Goal: Use online tool/utility: Utilize a website feature to perform a specific function

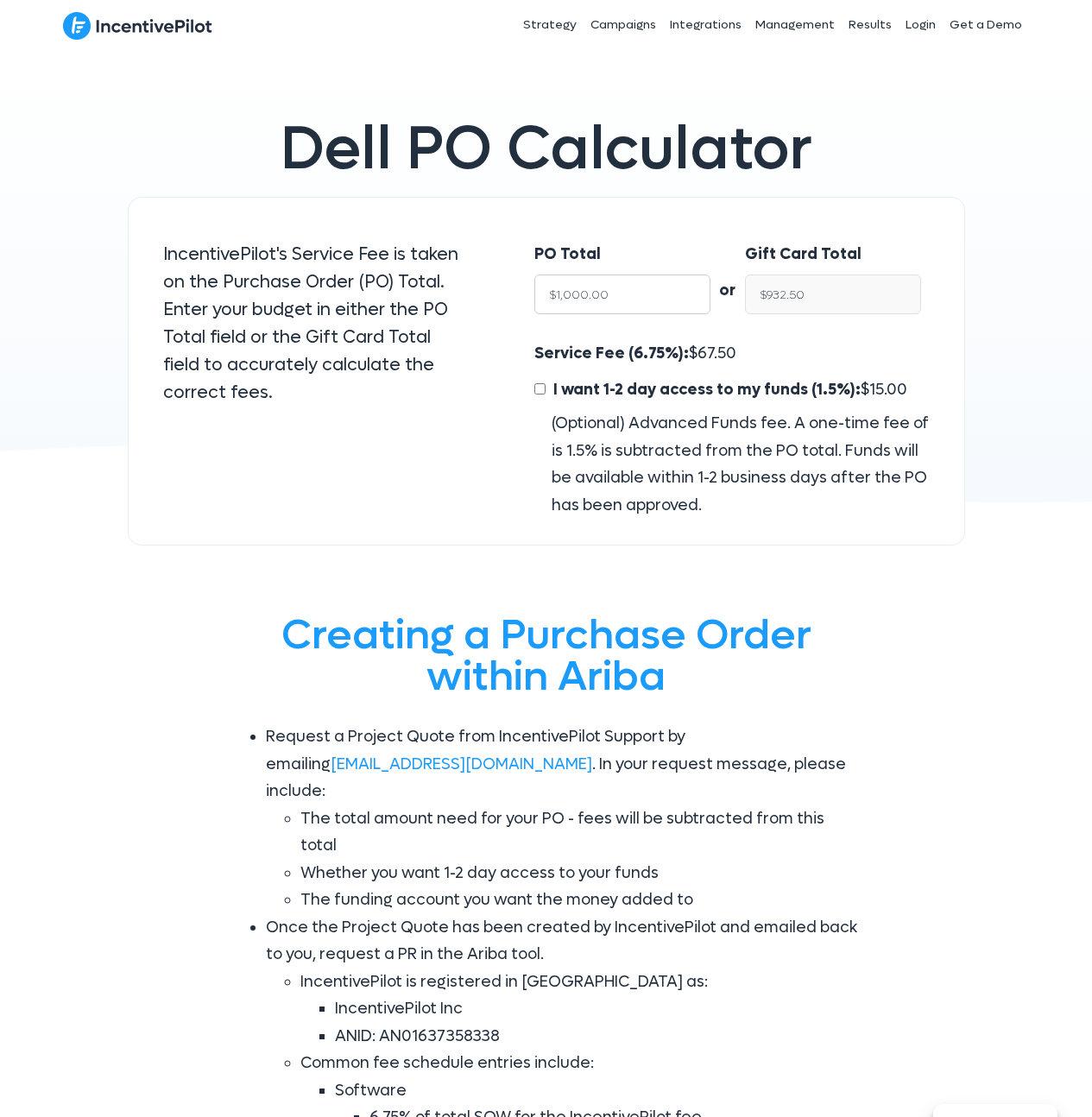
click at [632, 303] on input "$1,000.00" at bounding box center [622, 294] width 176 height 39
paste input "7,416"
type input "7,416"
type input "$6,915.42"
type input "7,416"
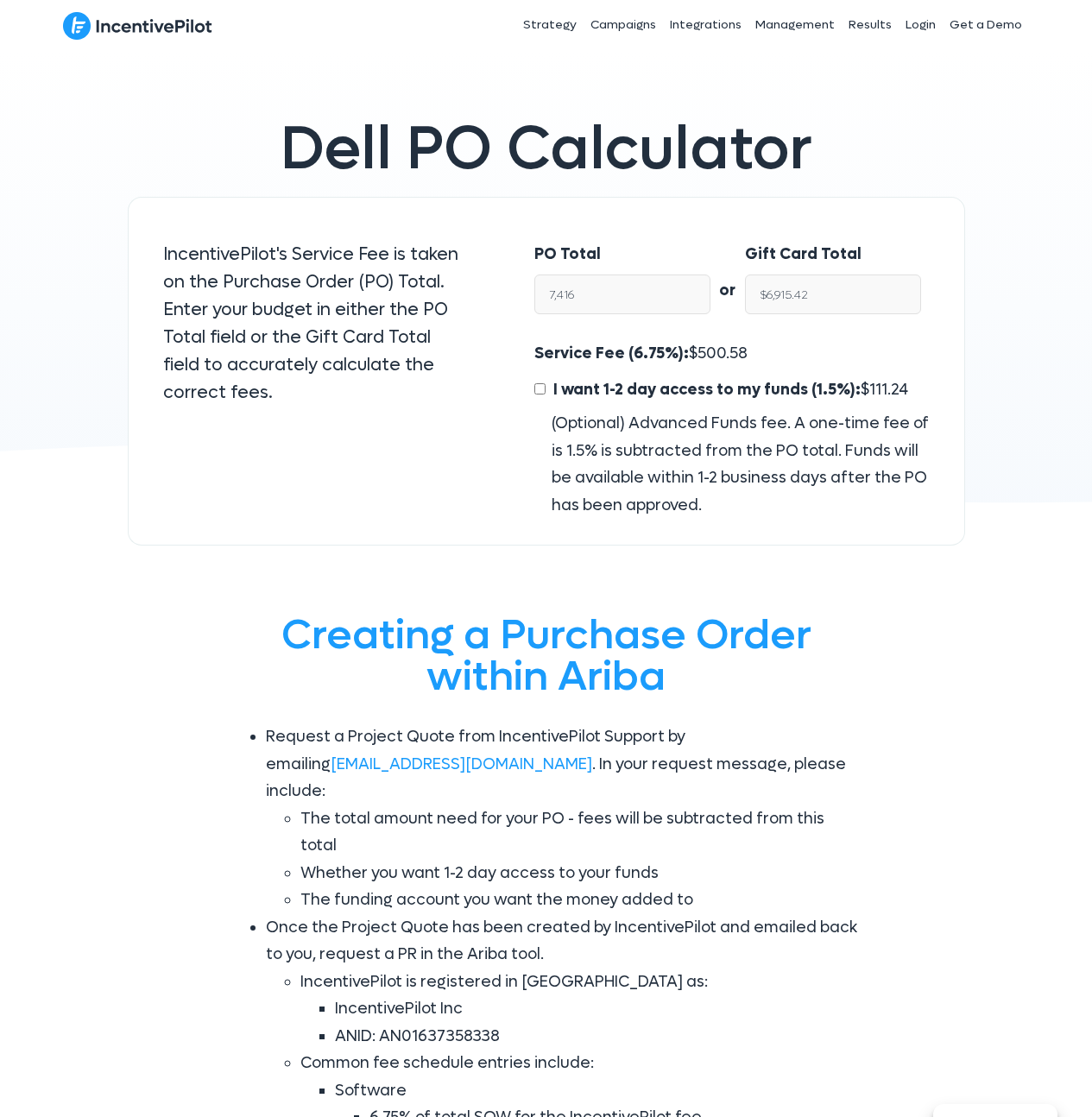
click at [662, 219] on div "PO Total 7,416 or Gift Card Total $6,915.42 Service Fee (6.75%): $ 500.58 I wan…" at bounding box center [731, 371] width 464 height 349
click at [537, 388] on input "I want 1-2 day access to my funds (1.5%): $ 111.24" at bounding box center [540, 389] width 11 height 11
checkbox input "true"
type input "$6,804.18"
click at [397, 471] on div at bounding box center [314, 455] width 338 height 34
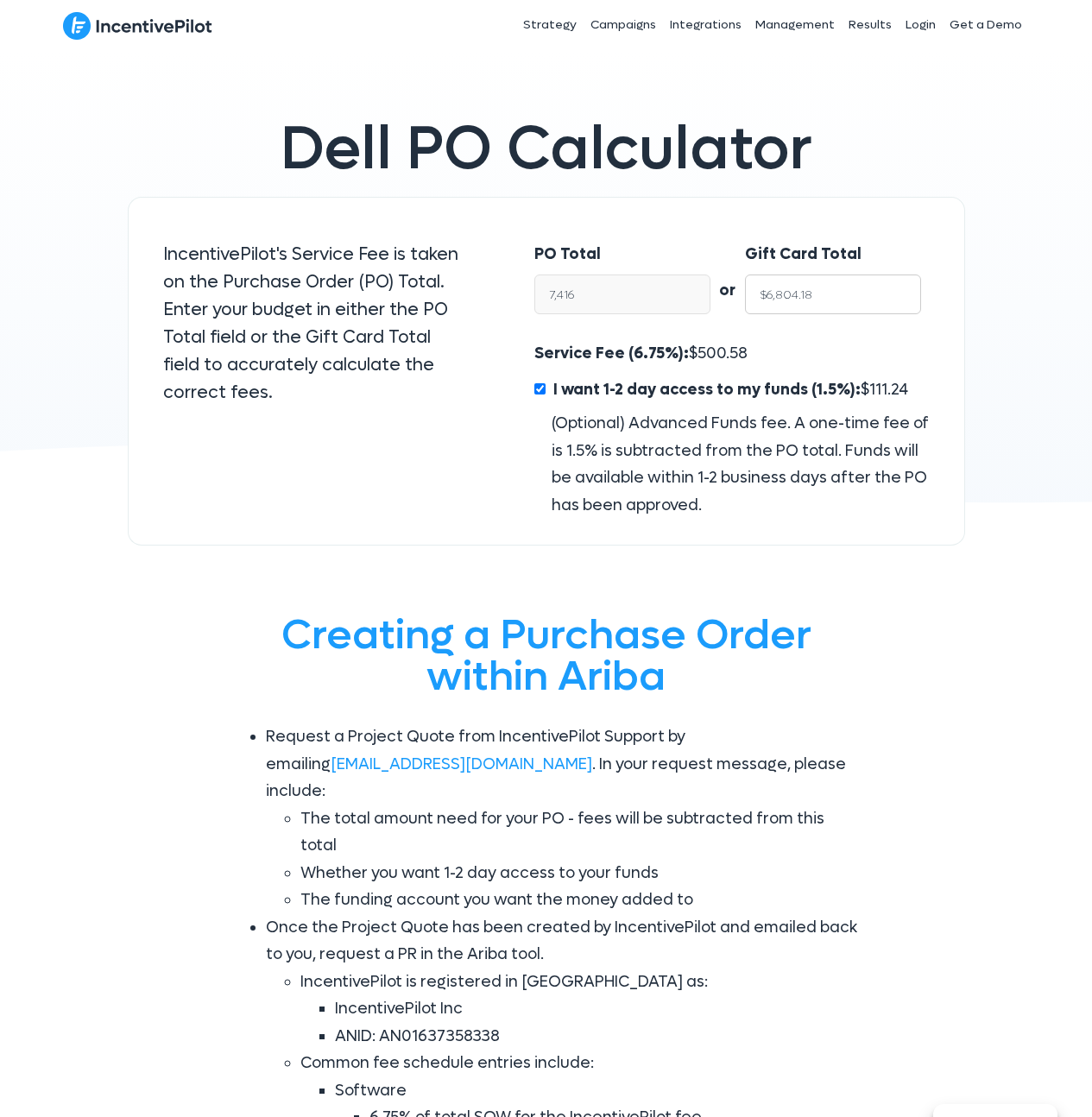
click at [790, 296] on input "$6,804.18" at bounding box center [833, 294] width 176 height 39
type input "$7,416.00"
click at [836, 355] on div "Service Fee (6.75%): $ 500.58 I want 1-2 day access to my funds (1.5%): $ 111.2…" at bounding box center [731, 429] width 394 height 179
click at [819, 301] on input "$6,804.18" at bounding box center [833, 294] width 176 height 39
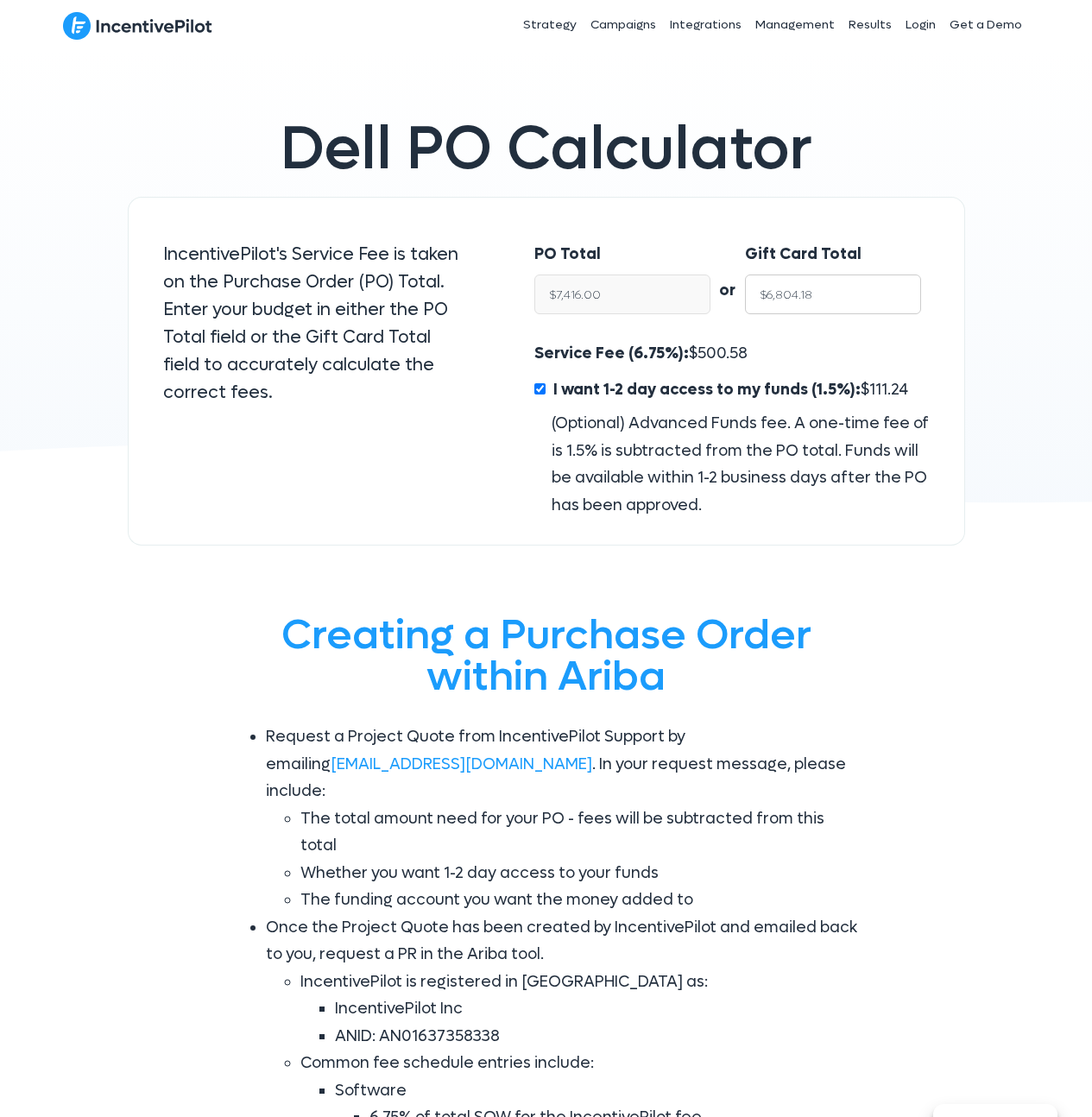
click at [819, 301] on input "$6,804.18" at bounding box center [833, 294] width 176 height 39
click at [880, 389] on span "111.24" at bounding box center [888, 390] width 39 height 20
copy span "111.24"
click at [716, 348] on span "500.58" at bounding box center [723, 353] width 50 height 20
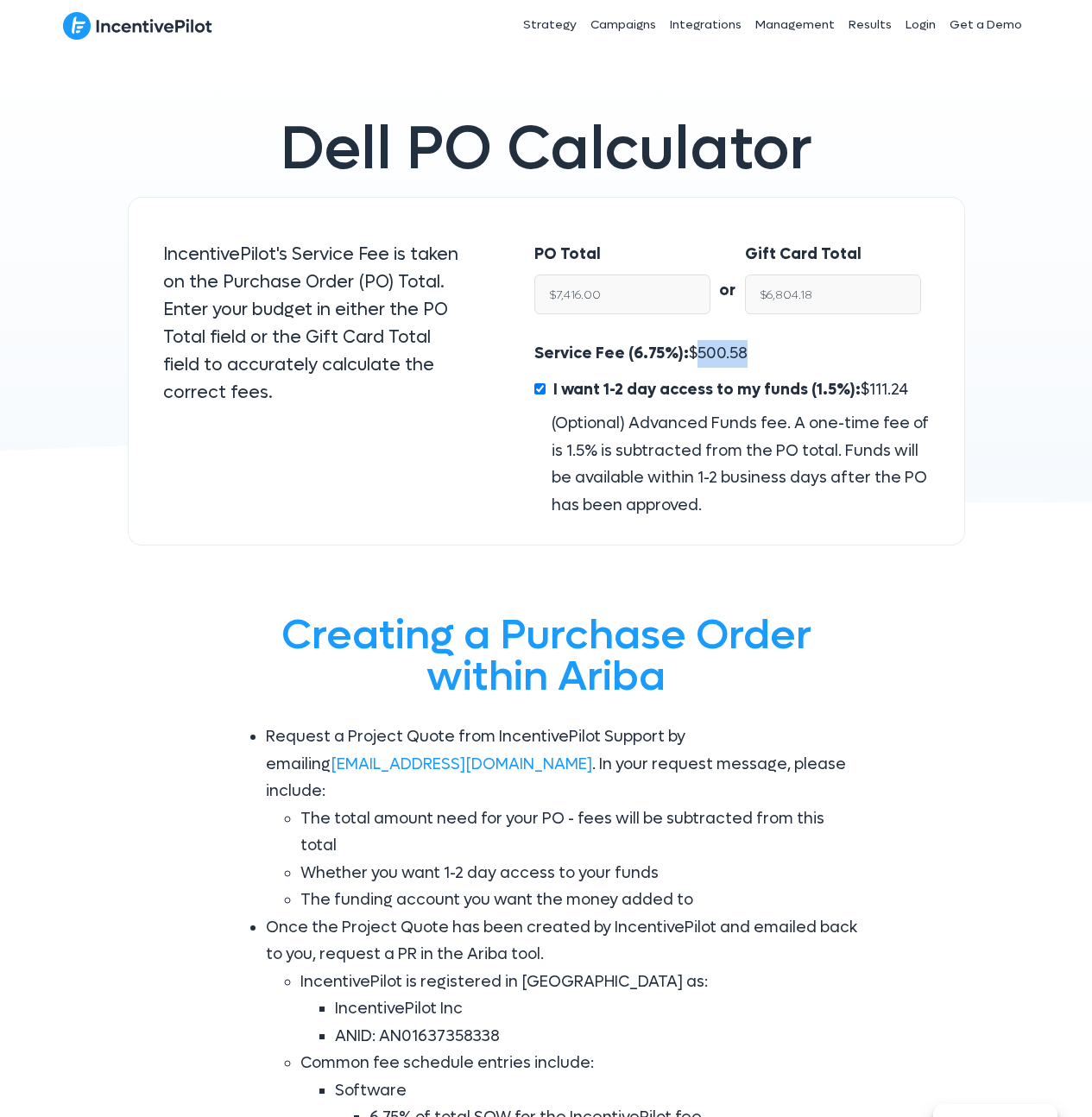
click at [716, 348] on span "500.58" at bounding box center [723, 353] width 50 height 20
copy span "500.58"
click at [382, 432] on div "IncentivePilot's Service Fee is taken on the Purchase Order (PO) Total. Enter y…" at bounding box center [314, 331] width 338 height 214
